Goal: Task Accomplishment & Management: Use online tool/utility

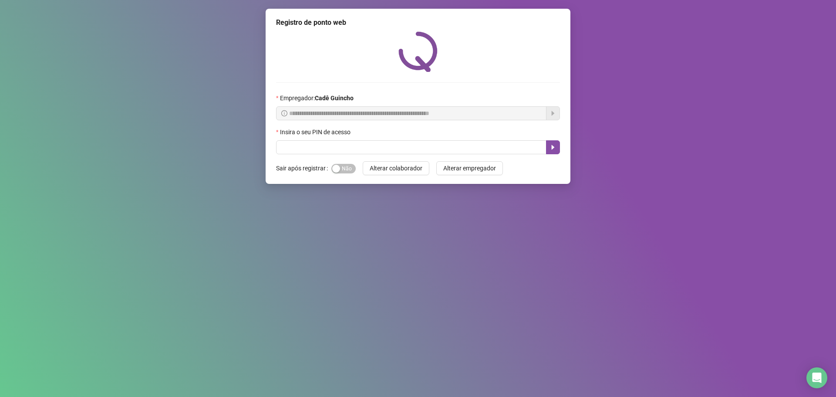
click at [383, 142] on input "text" at bounding box center [411, 147] width 270 height 14
type input "*****"
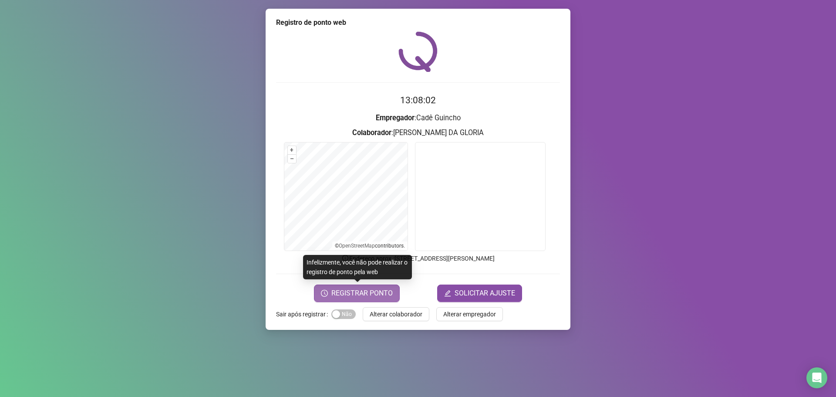
click at [364, 295] on span "REGISTRAR PONTO" at bounding box center [361, 293] width 61 height 10
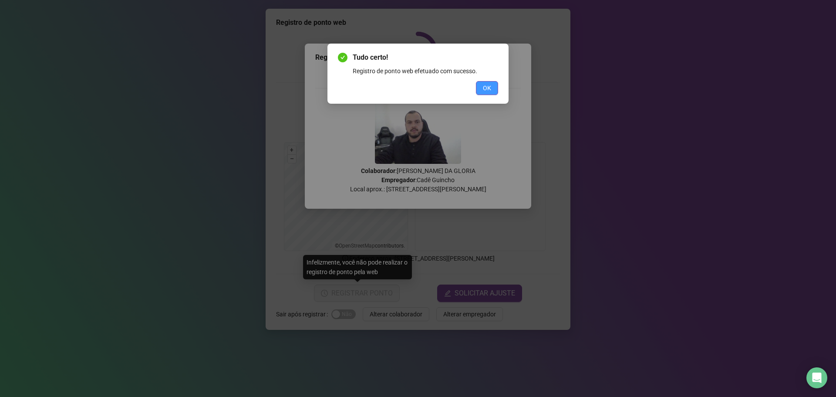
click at [490, 87] on span "OK" at bounding box center [487, 88] width 8 height 10
